Goal: Transaction & Acquisition: Purchase product/service

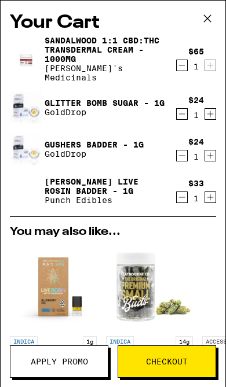
click at [215, 58] on div "$65 1" at bounding box center [196, 59] width 40 height 24
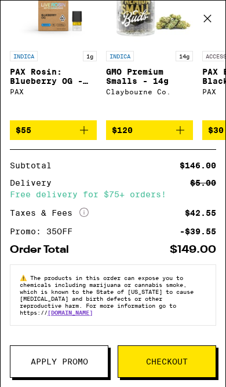
scroll to position [292, 0]
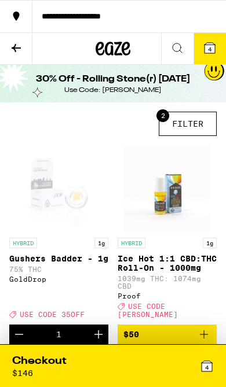
click at [9, 52] on icon at bounding box center [16, 48] width 14 height 14
click at [124, 13] on div "**********" at bounding box center [128, 16] width 193 height 8
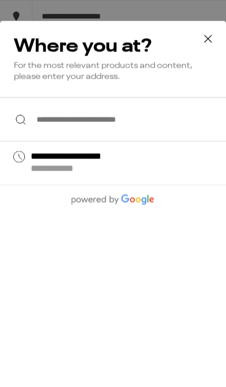
click at [146, 127] on input "**********" at bounding box center [113, 119] width 226 height 45
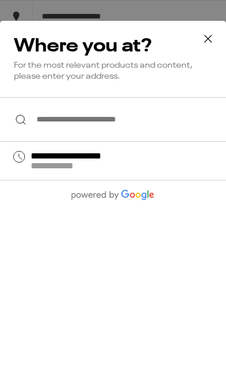
scroll to position [50, 0]
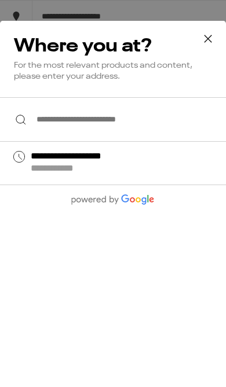
click at [159, 132] on input "**********" at bounding box center [113, 119] width 226 height 45
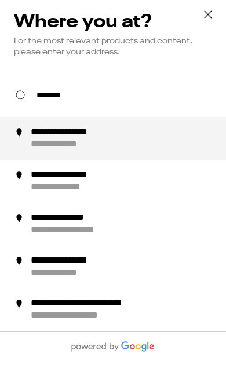
click at [58, 163] on div "**********" at bounding box center [70, 169] width 78 height 12
type input "**********"
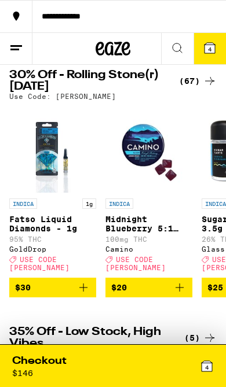
click at [203, 86] on icon at bounding box center [210, 81] width 14 height 14
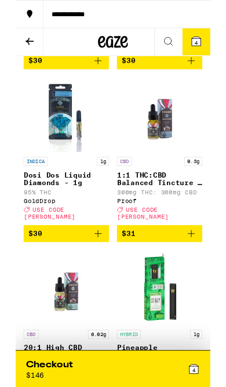
scroll to position [4660, 0]
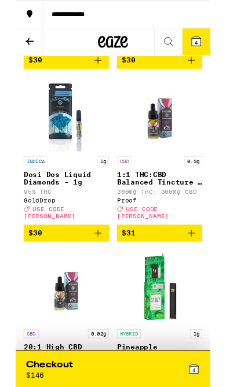
click at [106, 278] on button "$30" at bounding box center [58, 271] width 99 height 20
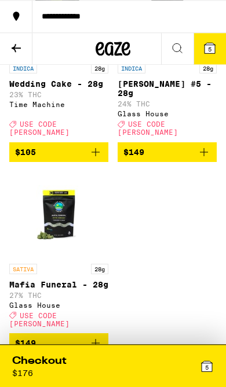
scroll to position [6587, 0]
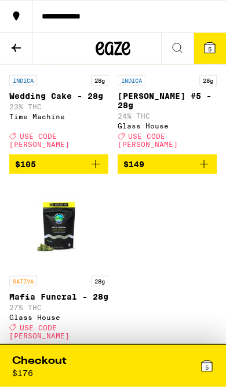
click at [22, 54] on button at bounding box center [16, 49] width 32 height 32
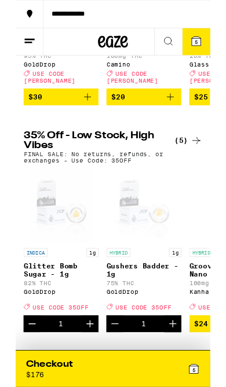
click at [208, 168] on icon at bounding box center [210, 163] width 14 height 14
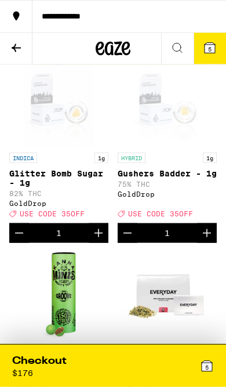
scroll to position [65, 0]
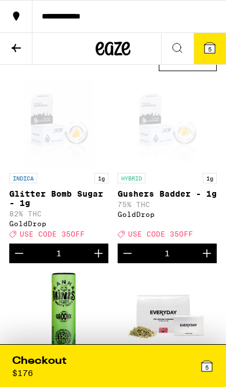
click at [177, 189] on div "HYBRID 1g Gushers Badder - 1g 75% THC GoldDrop Deal Created with Sketch. USE CO…" at bounding box center [167, 205] width 99 height 65
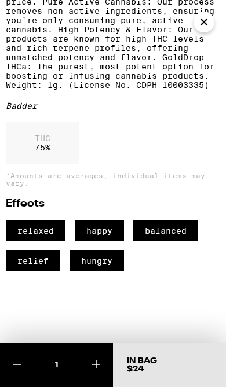
scroll to position [404, 0]
click at [98, 368] on icon at bounding box center [96, 365] width 14 height 14
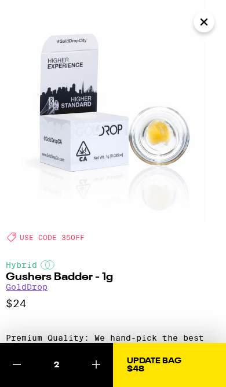
click at [175, 361] on div "Update Bag" at bounding box center [154, 361] width 54 height 8
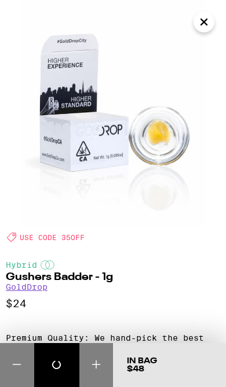
scroll to position [0, 0]
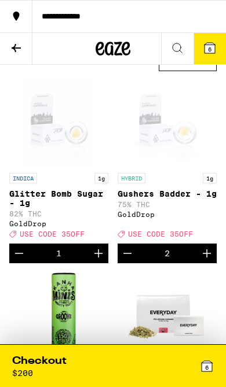
click at [83, 204] on p "Glitter Bomb Sugar - 1g" at bounding box center [58, 198] width 99 height 19
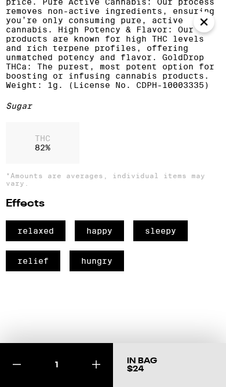
scroll to position [404, 0]
click at [107, 356] on button at bounding box center [96, 365] width 34 height 44
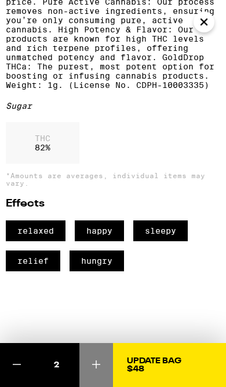
click at [168, 364] on div "Update Bag" at bounding box center [154, 361] width 54 height 8
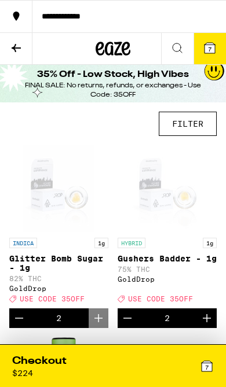
click at [9, 57] on button at bounding box center [16, 49] width 32 height 32
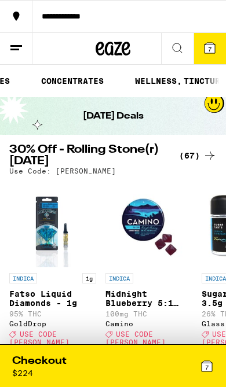
scroll to position [0, 326]
click at [70, 83] on link "CONCENTRATES" at bounding box center [57, 81] width 74 height 14
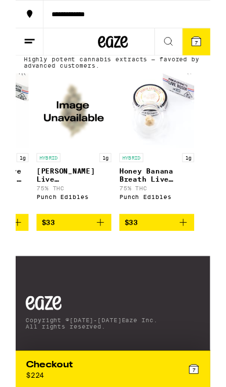
scroll to position [0, 3636]
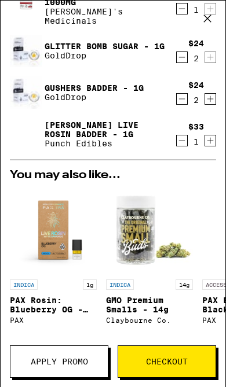
scroll to position [71, 0]
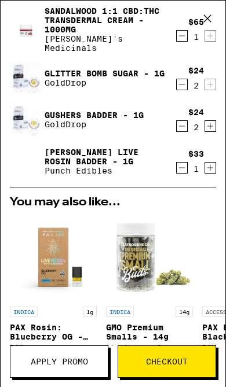
click at [185, 40] on icon "Decrement" at bounding box center [182, 36] width 10 height 14
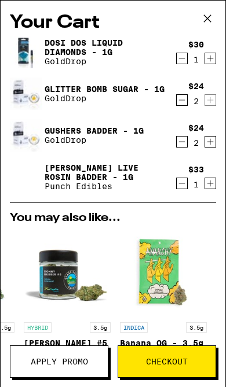
scroll to position [0, 0]
click at [89, 134] on link "Gushers Badder - 1g" at bounding box center [94, 130] width 99 height 9
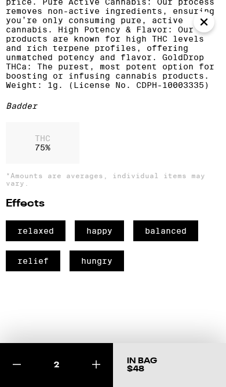
scroll to position [404, 0]
click at [203, 38] on p "Premium Quality: We hand-pick the best flower, sauces, and diamonds to deliver …" at bounding box center [113, 29] width 214 height 120
click at [204, 28] on icon "Close" at bounding box center [204, 21] width 14 height 17
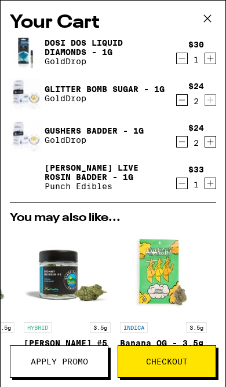
click at [186, 185] on icon "Decrement" at bounding box center [182, 184] width 10 height 14
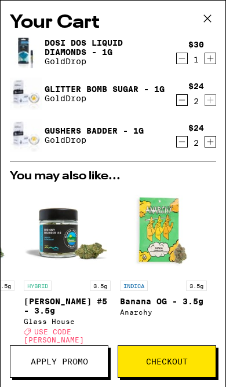
click at [177, 69] on div "Dosi Dos Liquid Diamonds - 1g GoldDrop $30 1 Glitter Bomb Sugar - 1g GoldDrop $…" at bounding box center [113, 98] width 206 height 125
click at [186, 65] on icon "Decrement" at bounding box center [182, 59] width 10 height 14
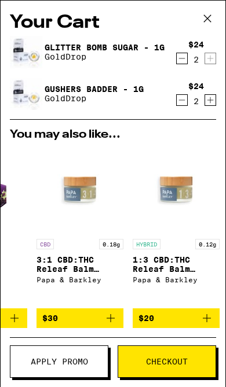
click at [208, 28] on button at bounding box center [207, 19] width 36 height 37
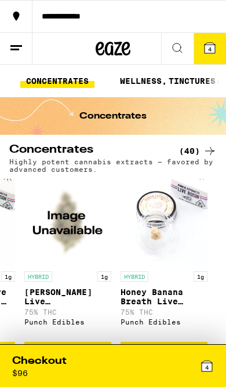
click at [207, 153] on icon at bounding box center [210, 151] width 14 height 14
click at [192, 157] on div "(40)" at bounding box center [198, 151] width 38 height 14
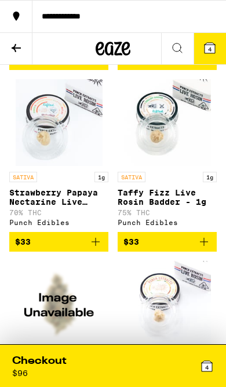
scroll to position [3288, 0]
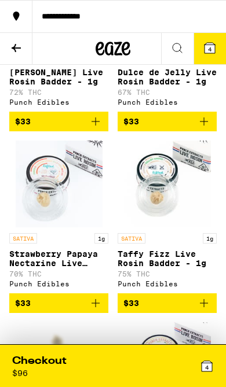
click at [90, 86] on p "[PERSON_NAME] Live Rosin Badder - 1g" at bounding box center [58, 77] width 99 height 19
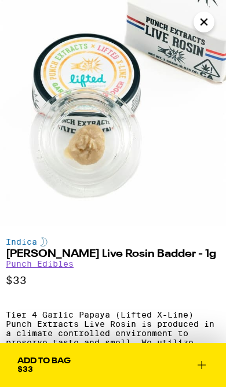
click at [200, 28] on icon "Close" at bounding box center [204, 21] width 14 height 17
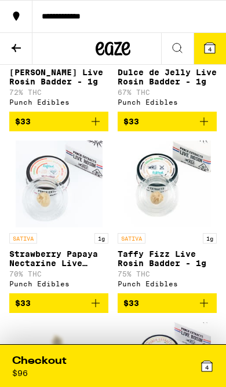
click at [94, 358] on div "Checkout $ 96" at bounding box center [62, 366] width 101 height 24
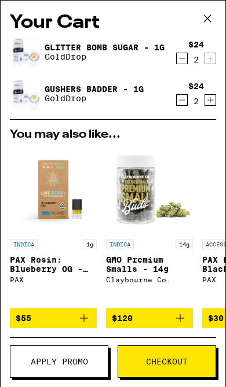
click at [181, 60] on icon "Decrement" at bounding box center [182, 59] width 10 height 14
click at [216, 19] on button at bounding box center [207, 19] width 36 height 37
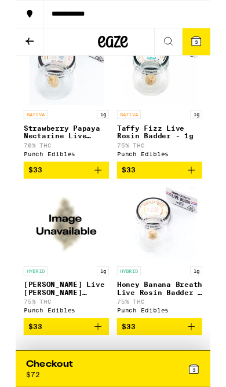
scroll to position [3395, 0]
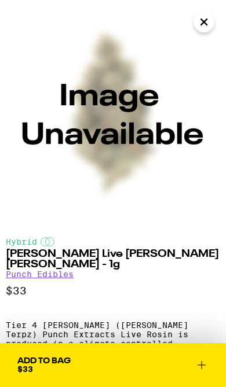
click at [210, 28] on icon "Close" at bounding box center [204, 21] width 14 height 17
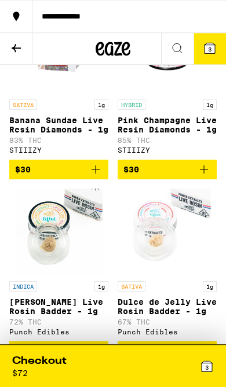
scroll to position [3058, 0]
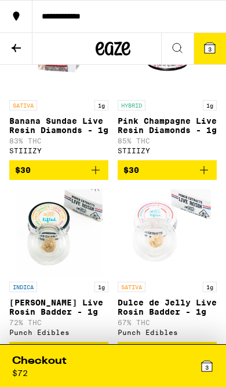
click at [23, 51] on button at bounding box center [16, 49] width 32 height 32
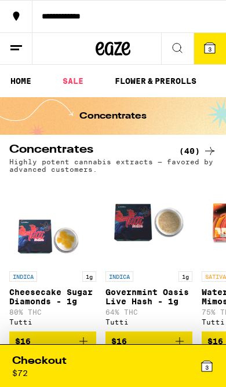
click at [71, 82] on link "SALE" at bounding box center [73, 81] width 32 height 14
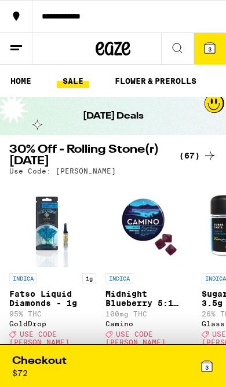
click at [194, 162] on div "(67)" at bounding box center [198, 156] width 38 height 14
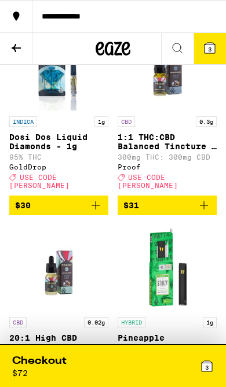
scroll to position [4718, 0]
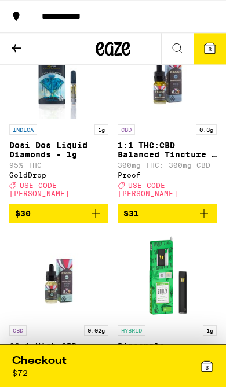
click at [59, 159] on p "Dosi Dos Liquid Diamonds - 1g" at bounding box center [58, 150] width 99 height 19
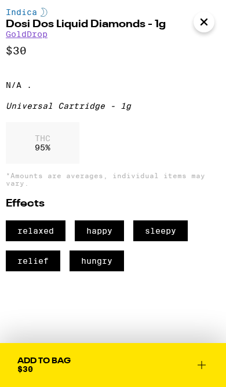
scroll to position [272, 0]
click at [91, 374] on button "Add To Bag $30" at bounding box center [113, 365] width 226 height 44
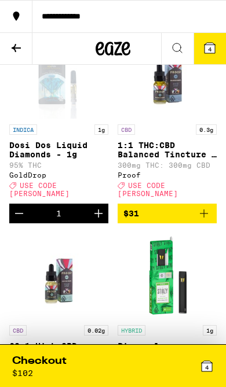
click at [86, 364] on div "Checkout $ 102" at bounding box center [62, 366] width 101 height 24
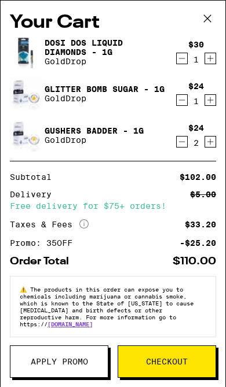
click at [73, 363] on span "Apply Promo" at bounding box center [59, 362] width 57 height 8
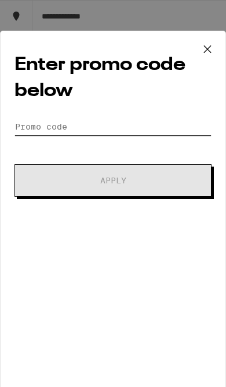
click at [131, 131] on input "Promo Code" at bounding box center [112, 126] width 197 height 17
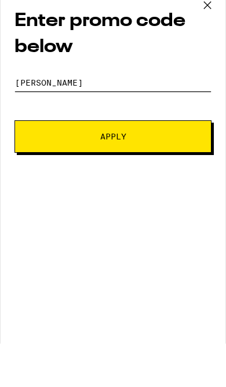
type input "[PERSON_NAME]"
click at [155, 177] on span "Apply" at bounding box center [112, 181] width 117 height 8
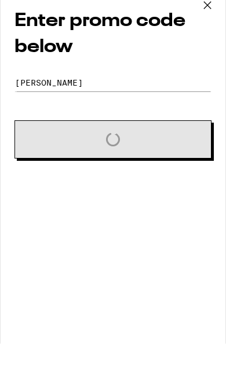
scroll to position [4762, 0]
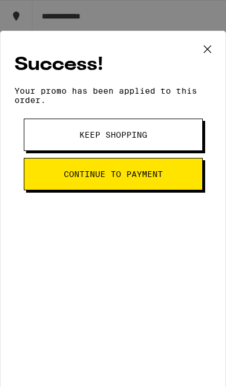
click at [204, 60] on button at bounding box center [207, 49] width 36 height 37
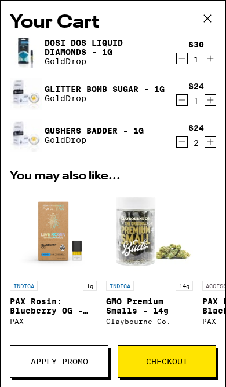
click at [205, 107] on icon "Increment" at bounding box center [210, 100] width 10 height 14
click at [171, 71] on div "Dosi Dos Liquid Diamonds - 1g GoldDrop $30 1 Glitter Bomb Sugar - 1g GoldDrop $…" at bounding box center [113, 98] width 206 height 125
click at [183, 60] on icon "Decrement" at bounding box center [182, 59] width 10 height 14
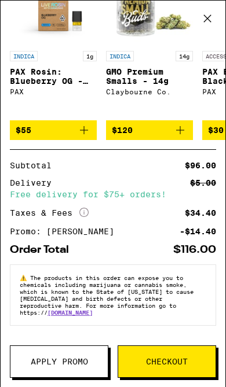
scroll to position [196, 0]
click at [71, 365] on span "Apply Promo" at bounding box center [59, 362] width 57 height 8
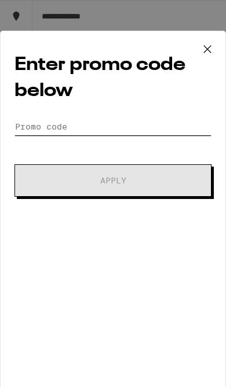
click at [165, 133] on input "Promo Code" at bounding box center [112, 126] width 197 height 17
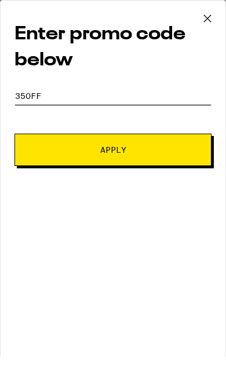
type input "35off"
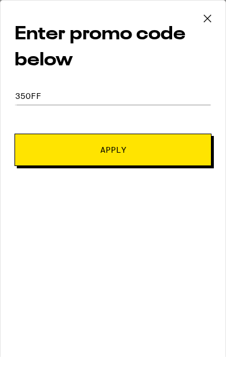
click at [150, 177] on span "Apply" at bounding box center [112, 181] width 117 height 8
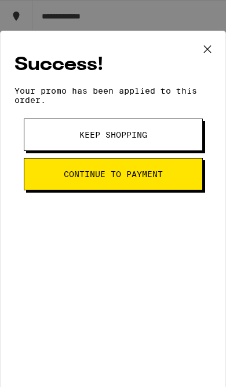
click at [208, 50] on icon at bounding box center [207, 49] width 7 height 7
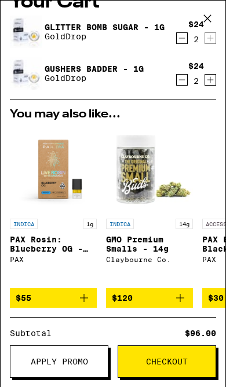
scroll to position [20, 0]
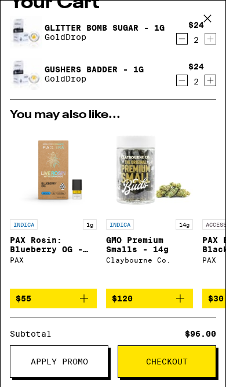
click at [183, 358] on span "Checkout" at bounding box center [167, 362] width 42 height 8
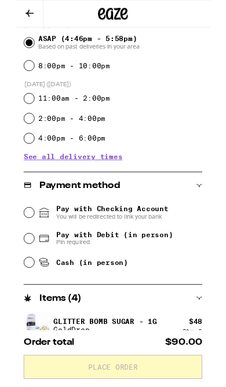
scroll to position [277, 0]
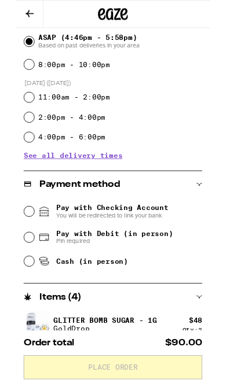
click at [21, 275] on input "Pay with Debit (in person) Pin required" at bounding box center [16, 276] width 12 height 12
radio input "true"
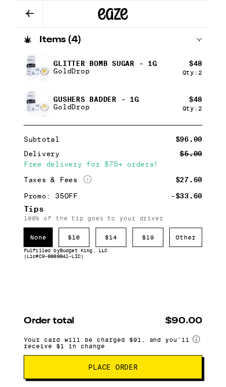
scroll to position [647, 0]
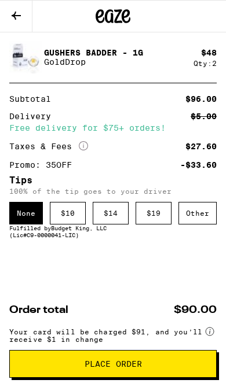
click at [122, 366] on span "Place Order" at bounding box center [113, 364] width 57 height 8
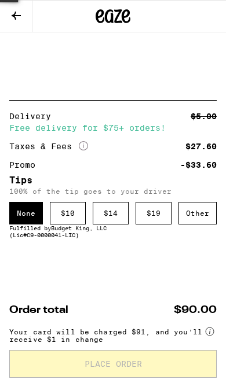
scroll to position [0, 0]
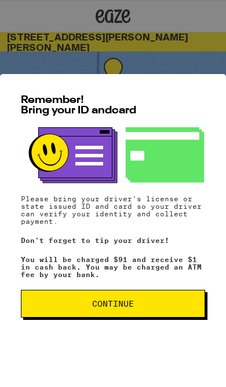
click at [141, 312] on button "Continue" at bounding box center [113, 304] width 184 height 28
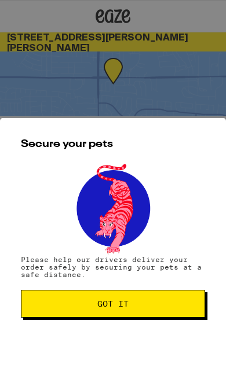
click at [157, 306] on span "Got it" at bounding box center [113, 304] width 164 height 8
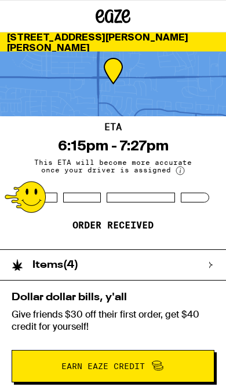
click at [6, 21] on div at bounding box center [37, 16] width 75 height 32
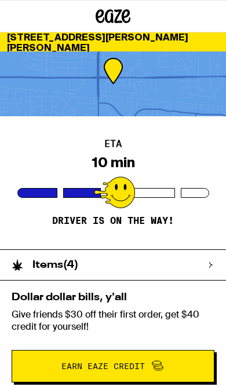
click at [222, 105] on div at bounding box center [113, 84] width 226 height 65
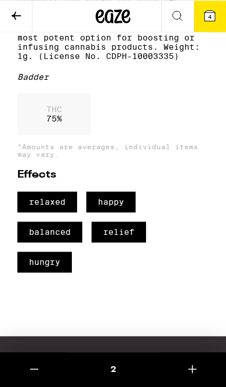
scroll to position [369, 0]
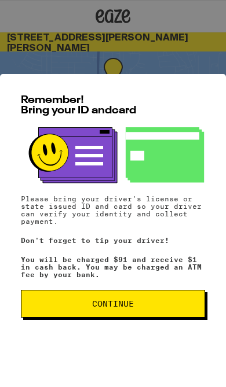
click at [121, 315] on button "Continue" at bounding box center [113, 304] width 184 height 28
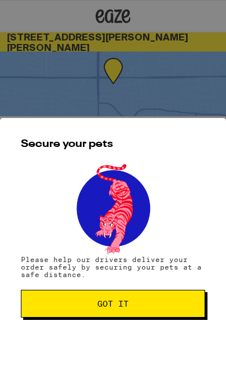
click at [118, 317] on button "Got it" at bounding box center [113, 304] width 184 height 28
